Goal: Task Accomplishment & Management: Manage account settings

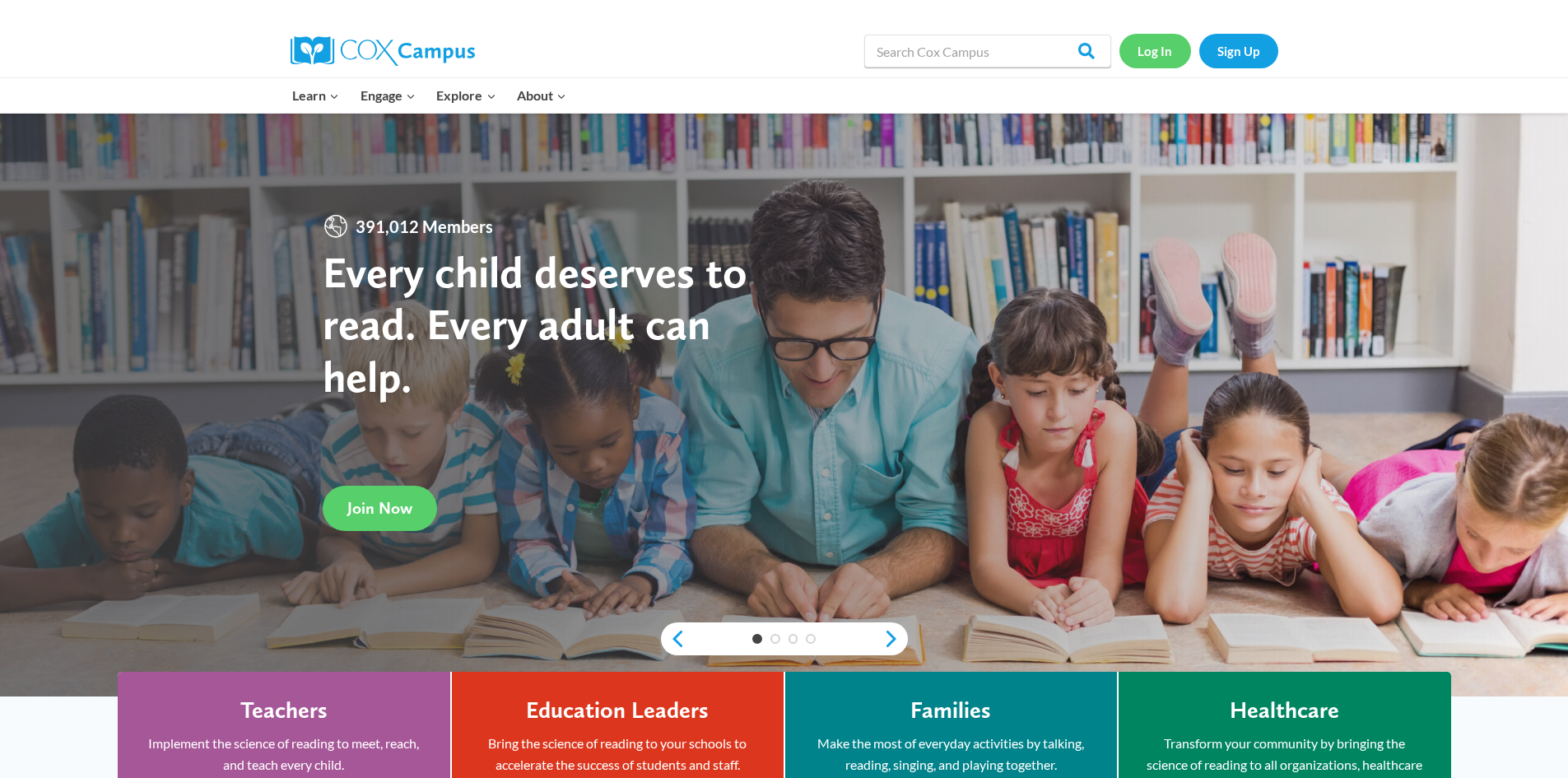
click at [1169, 46] on link "Log In" at bounding box center [1155, 50] width 72 height 34
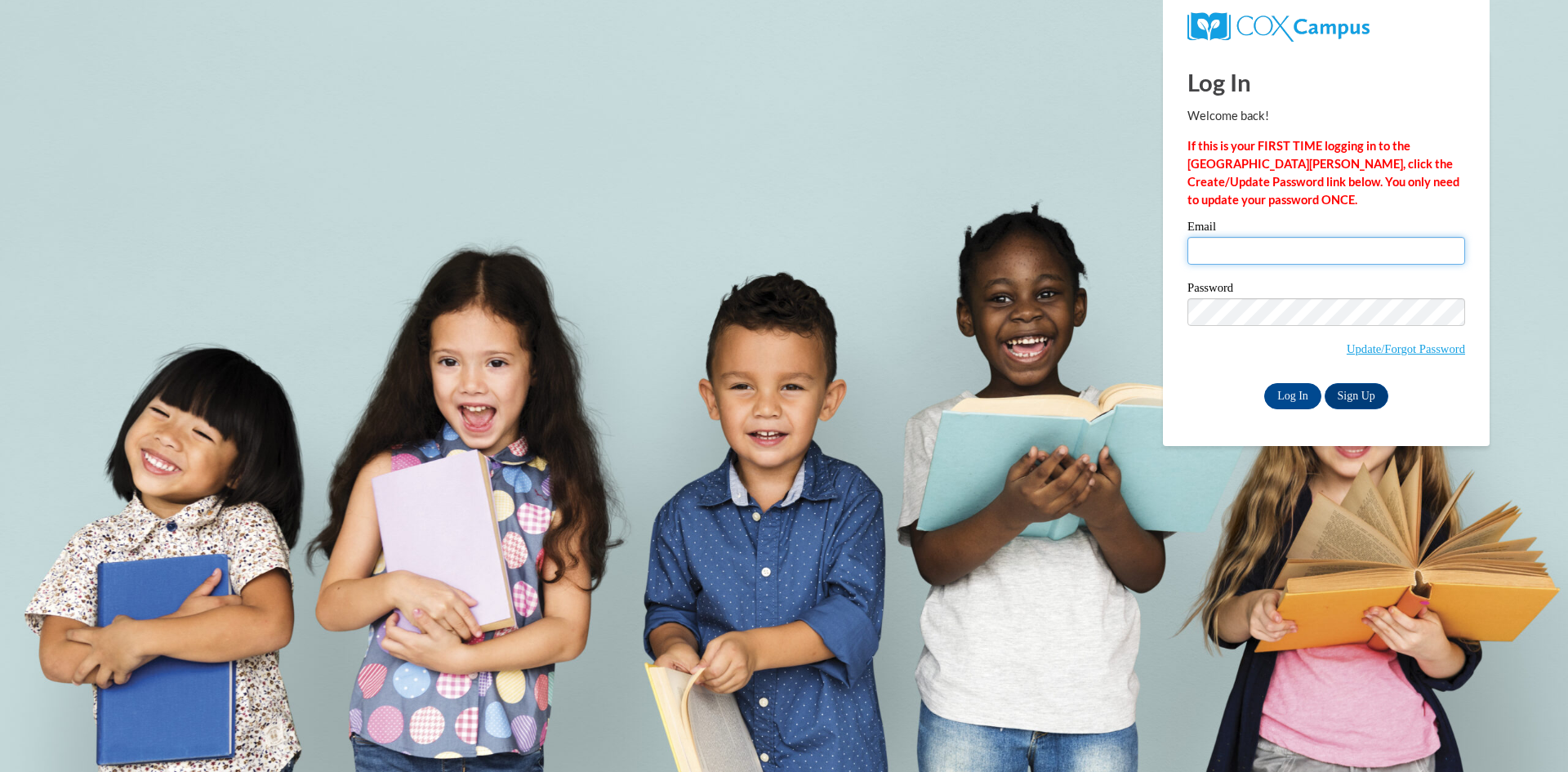
click at [1317, 247] on input "Email" at bounding box center [1326, 250] width 278 height 28
type input "kiarascott82@yahoo.com"
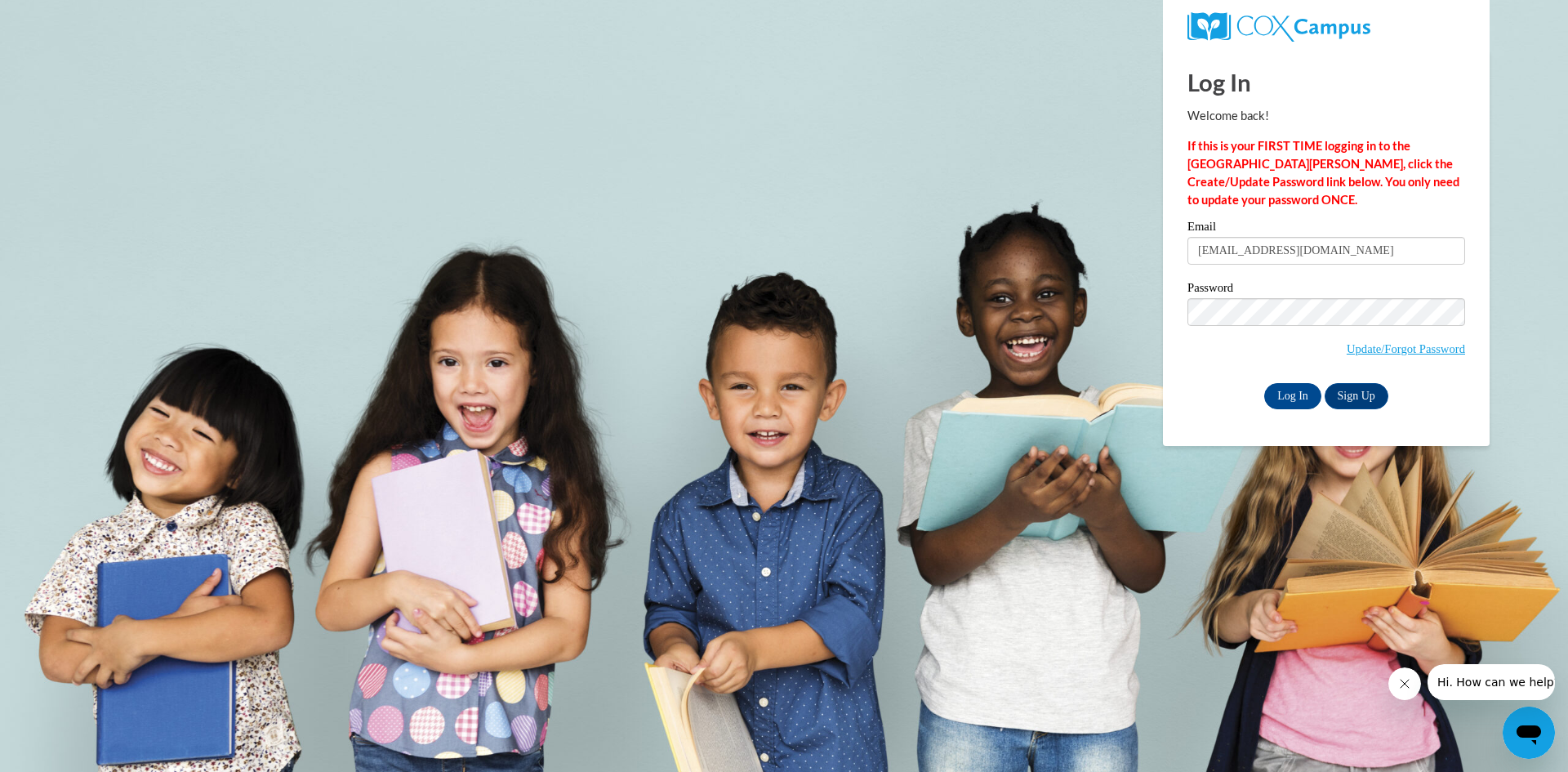
click at [1113, 300] on body "Log In Welcome back! If this is your FIRST TIME logging in to the NEW Cox Campu…" at bounding box center [784, 386] width 1568 height 772
click at [1300, 393] on input "Log In" at bounding box center [1292, 395] width 57 height 26
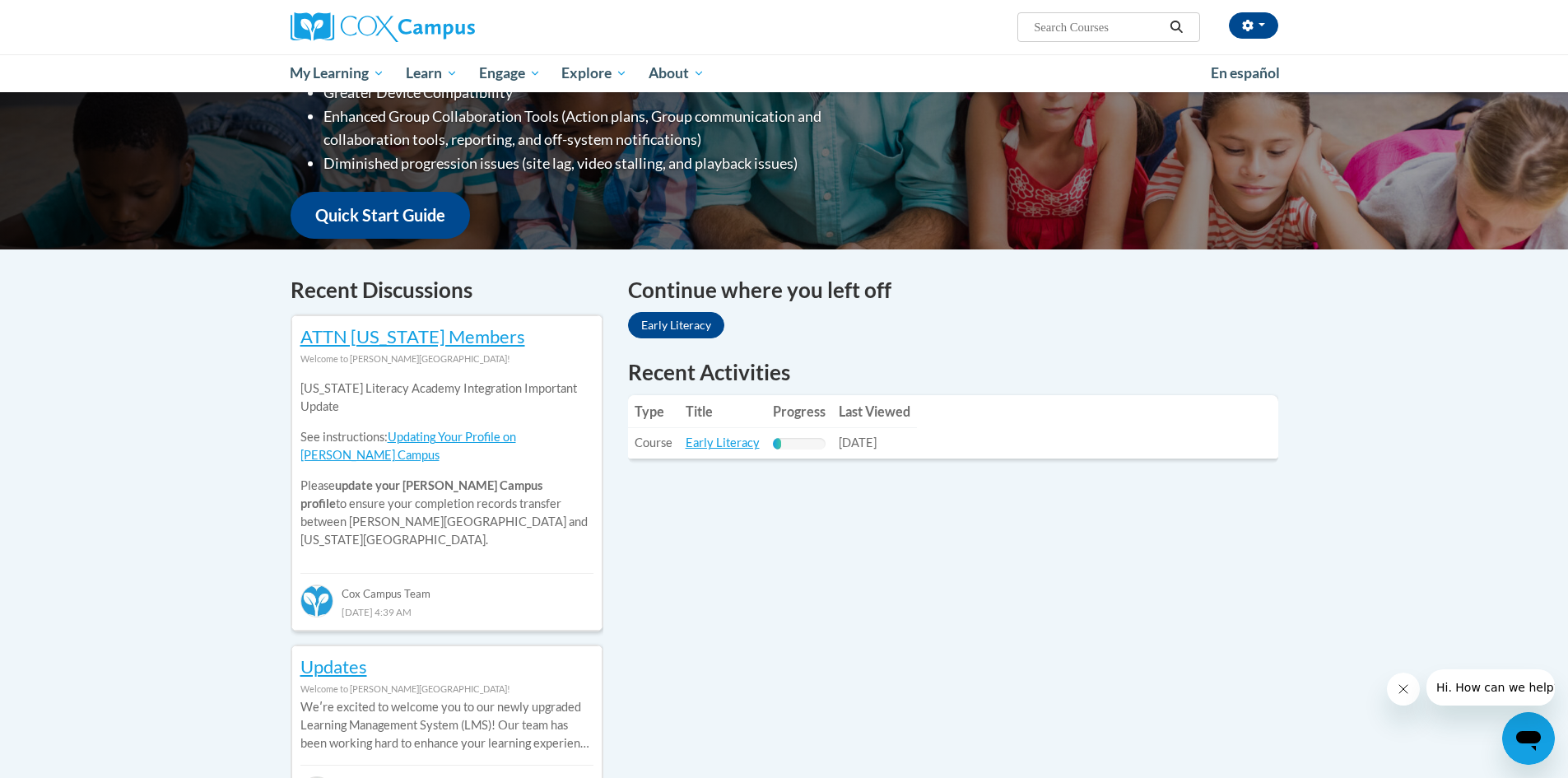
scroll to position [329, 0]
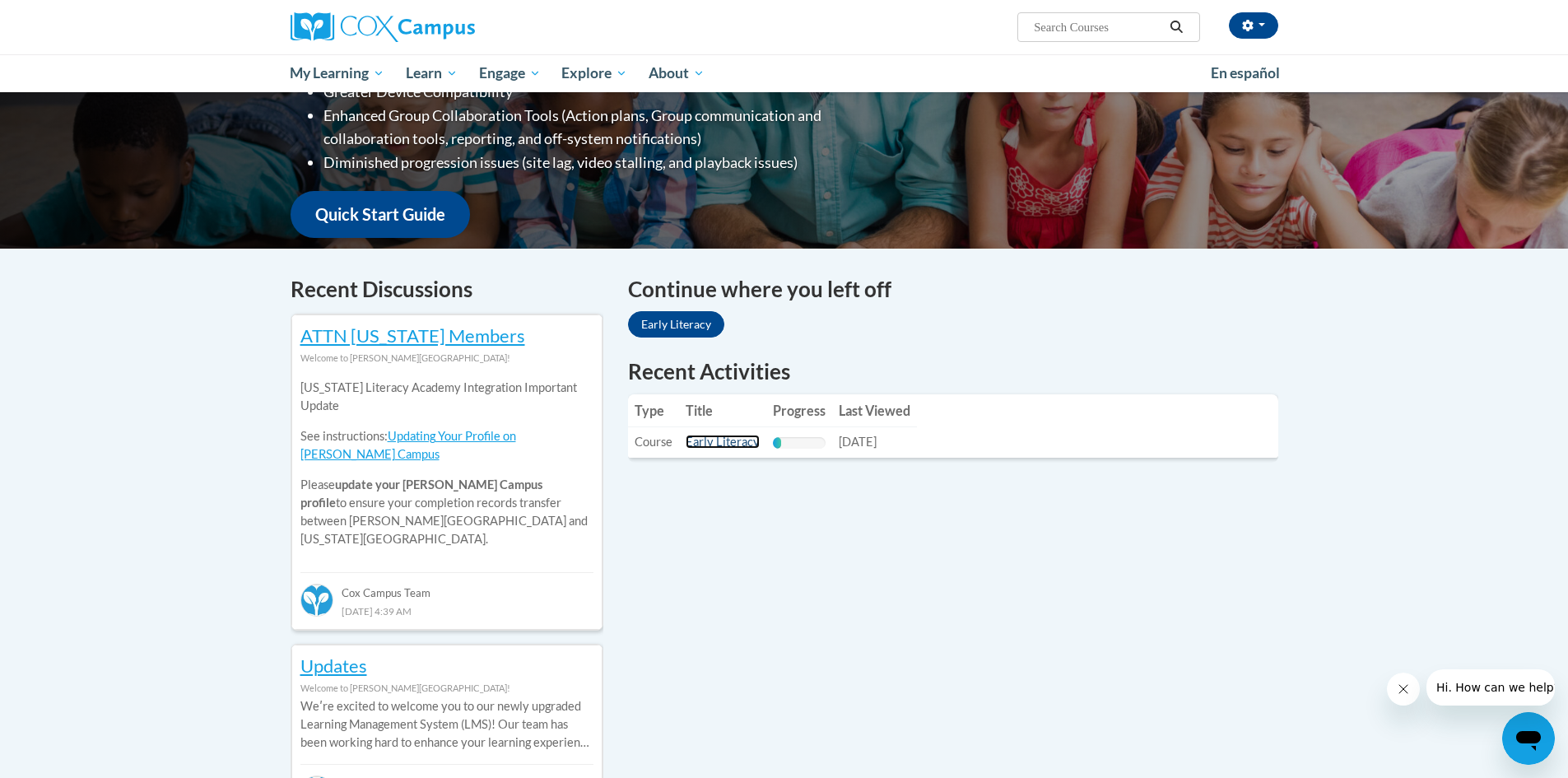
click at [731, 439] on link "Early Literacy" at bounding box center [723, 442] width 74 height 14
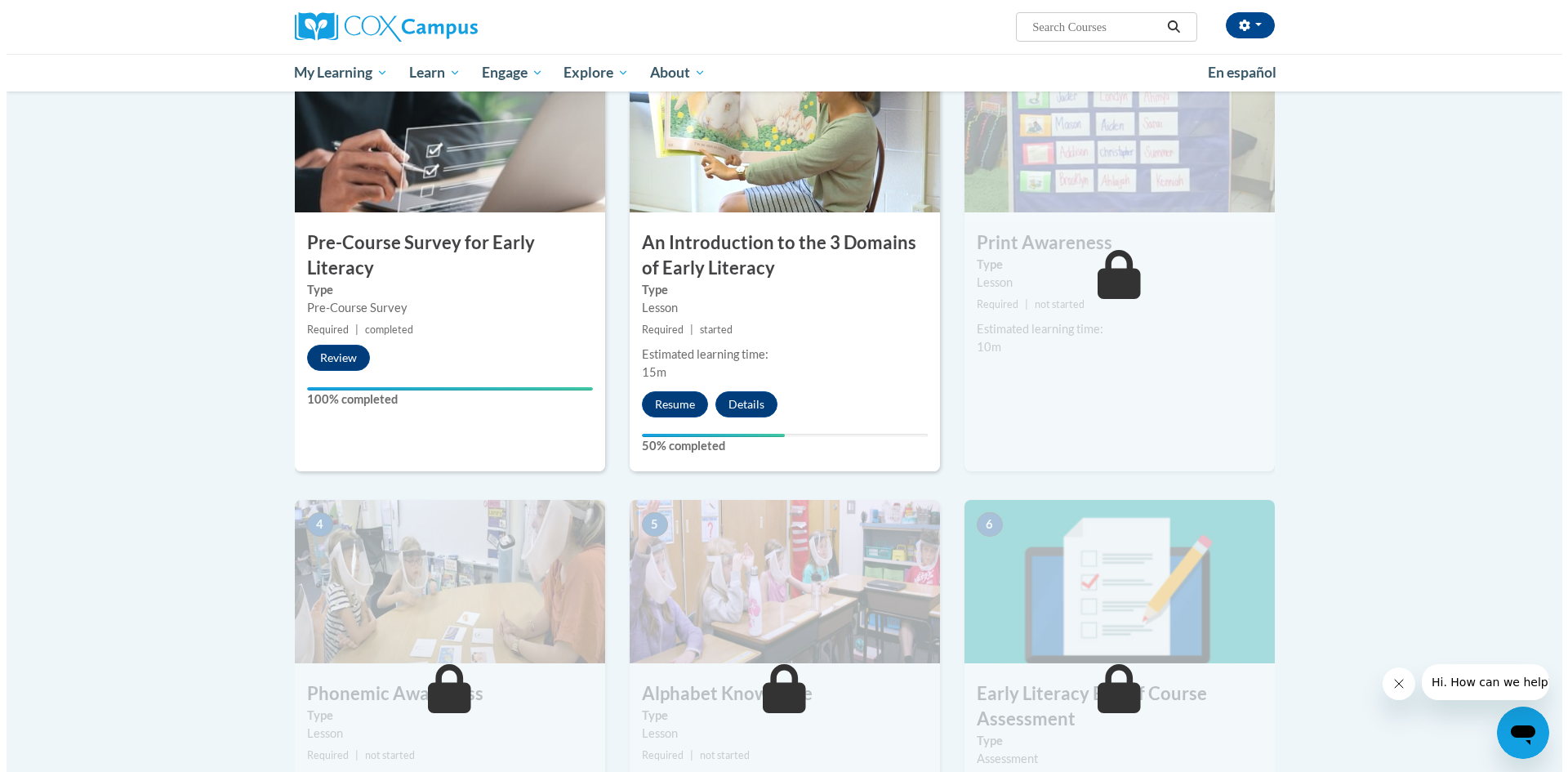
scroll to position [409, 0]
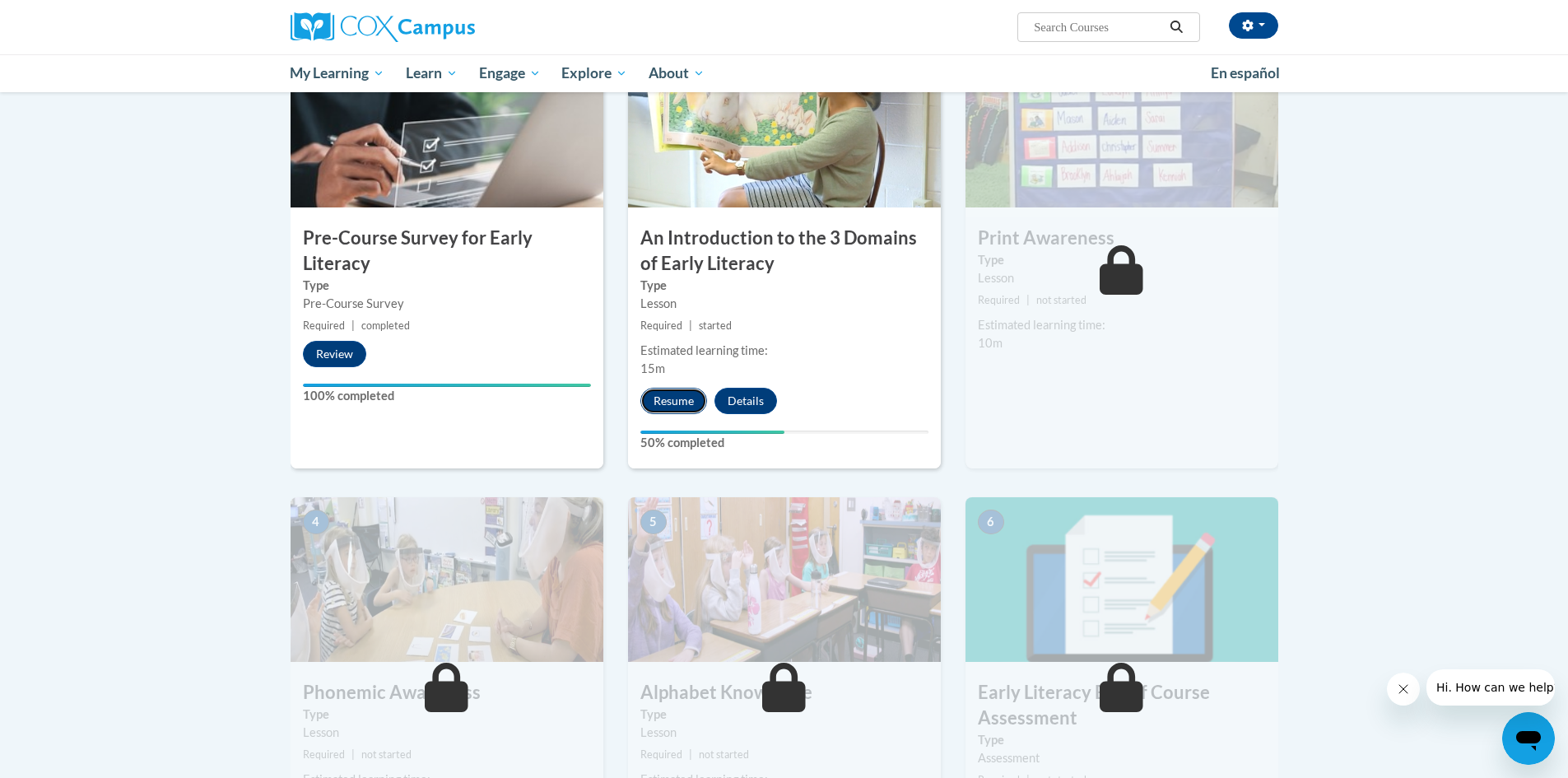
click at [681, 403] on button "Resume" at bounding box center [674, 400] width 67 height 26
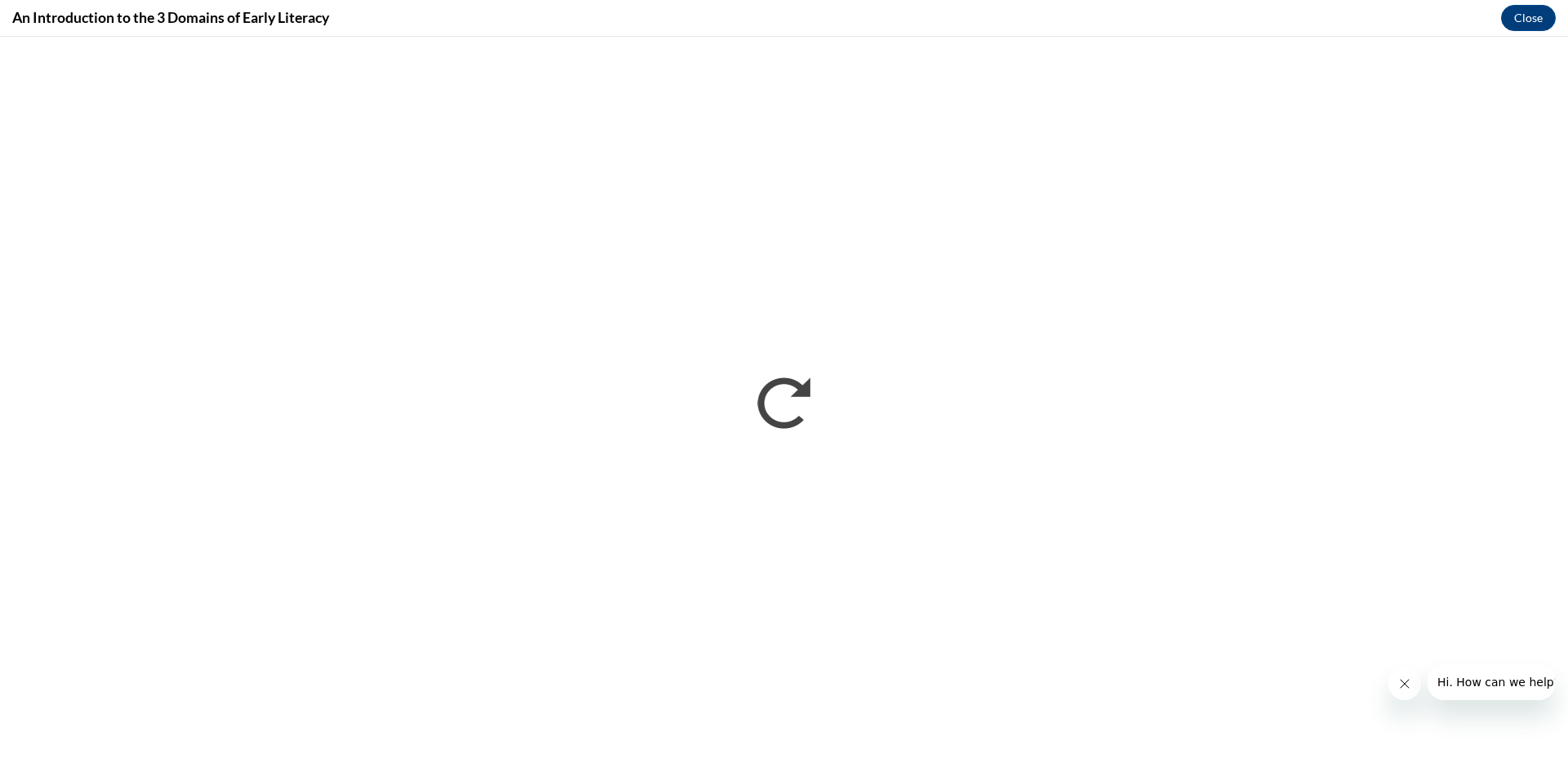
scroll to position [0, 0]
